Goal: Task Accomplishment & Management: Manage account settings

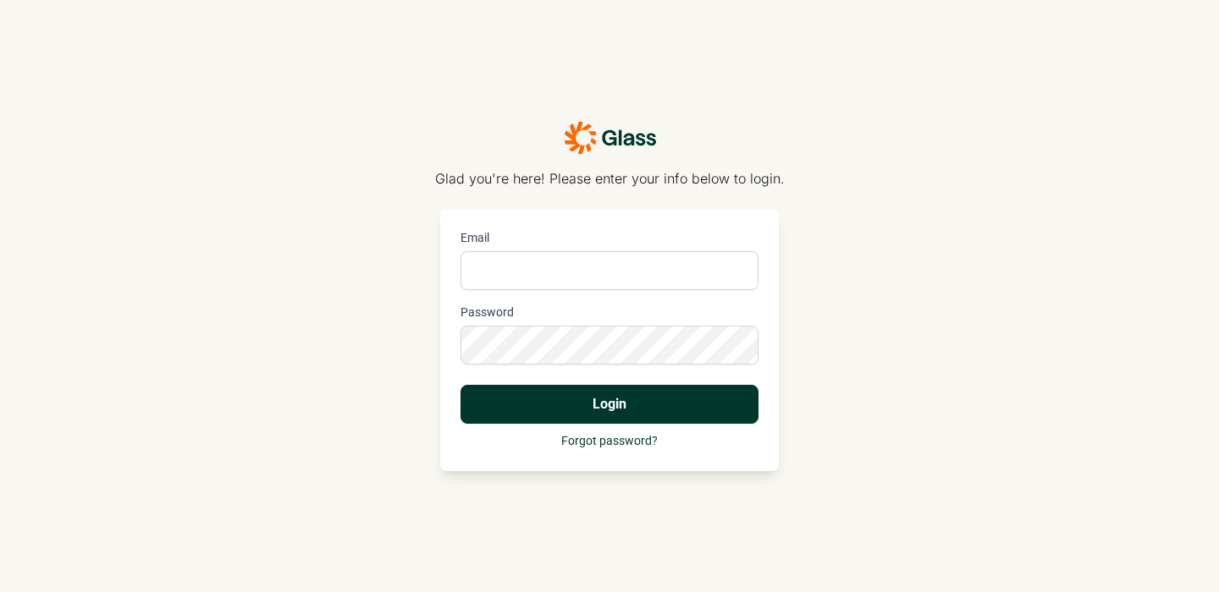
click at [542, 274] on input "Email" at bounding box center [609, 270] width 298 height 39
type input "[EMAIL_ADDRESS][DOMAIN_NAME]"
click at [460, 385] on button "Login" at bounding box center [609, 404] width 298 height 39
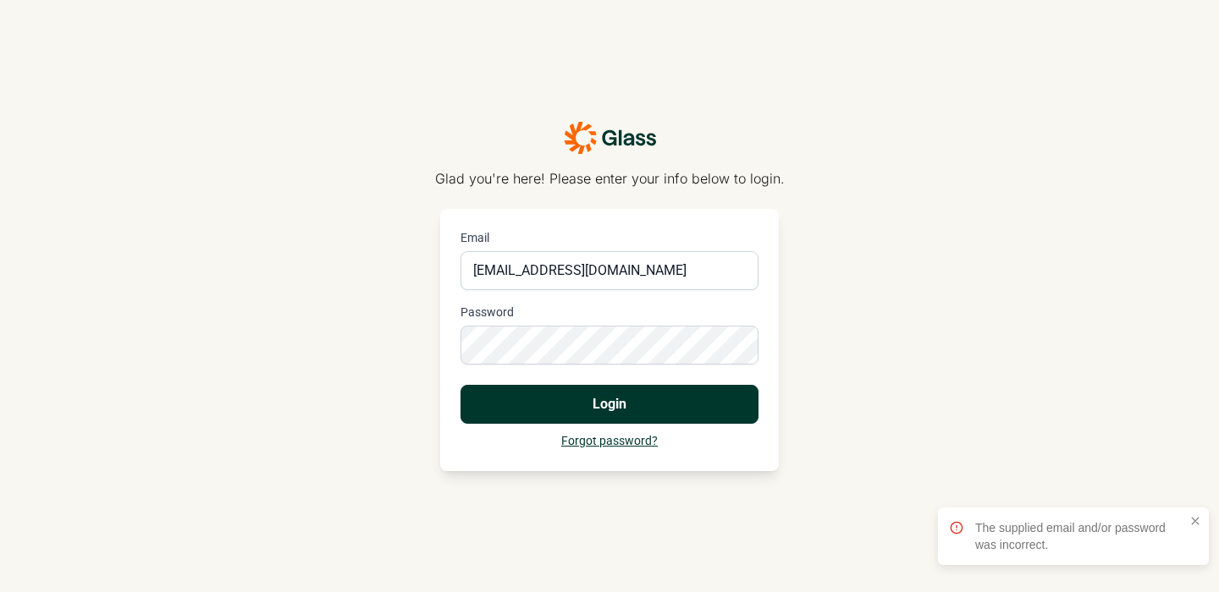
click at [614, 438] on link "Forgot password?" at bounding box center [609, 441] width 96 height 14
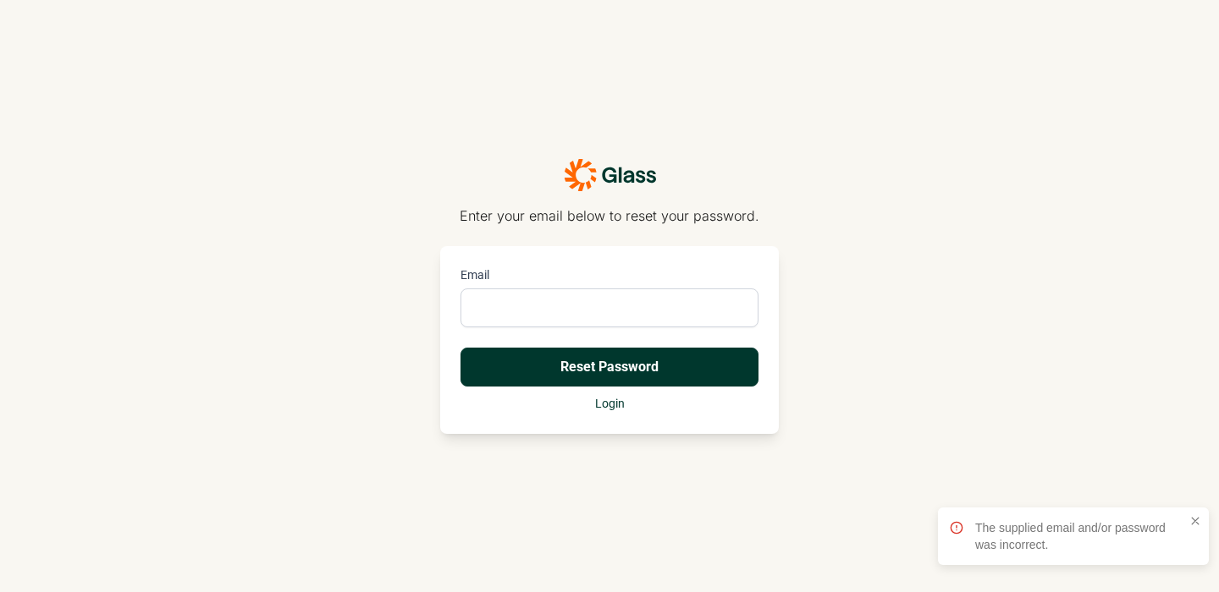
click at [595, 317] on input "Email" at bounding box center [609, 308] width 298 height 39
type input "[EMAIL_ADDRESS][DOMAIN_NAME]"
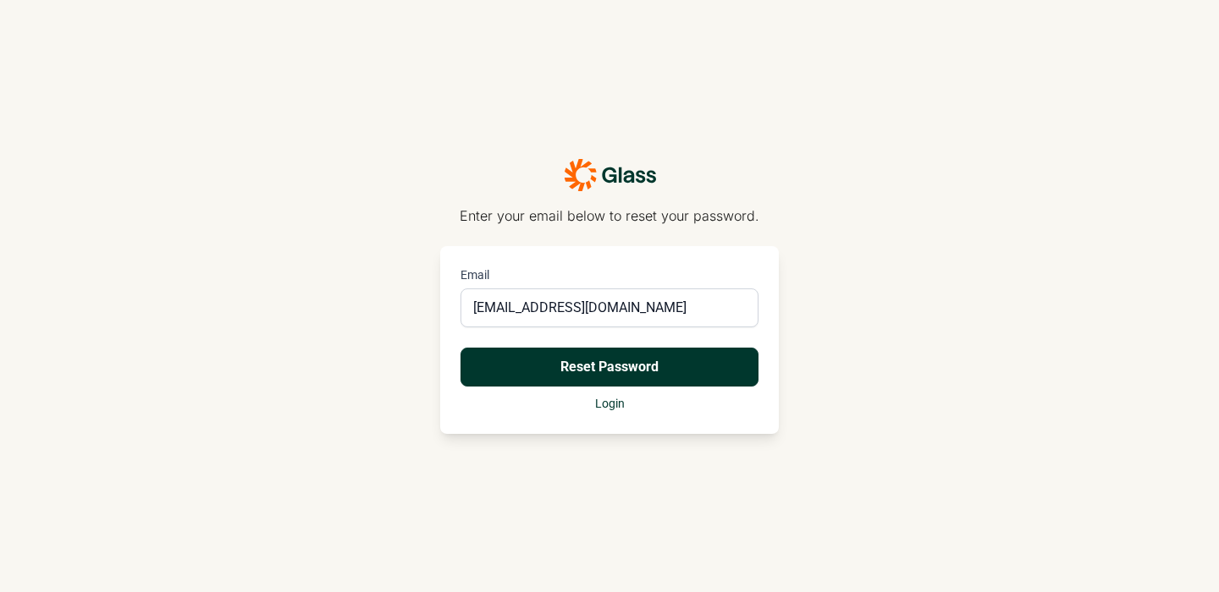
click at [555, 377] on button "Reset Password" at bounding box center [609, 367] width 298 height 39
click at [509, 373] on button "Reset Password" at bounding box center [609, 367] width 298 height 39
